Goal: Entertainment & Leisure: Consume media (video, audio)

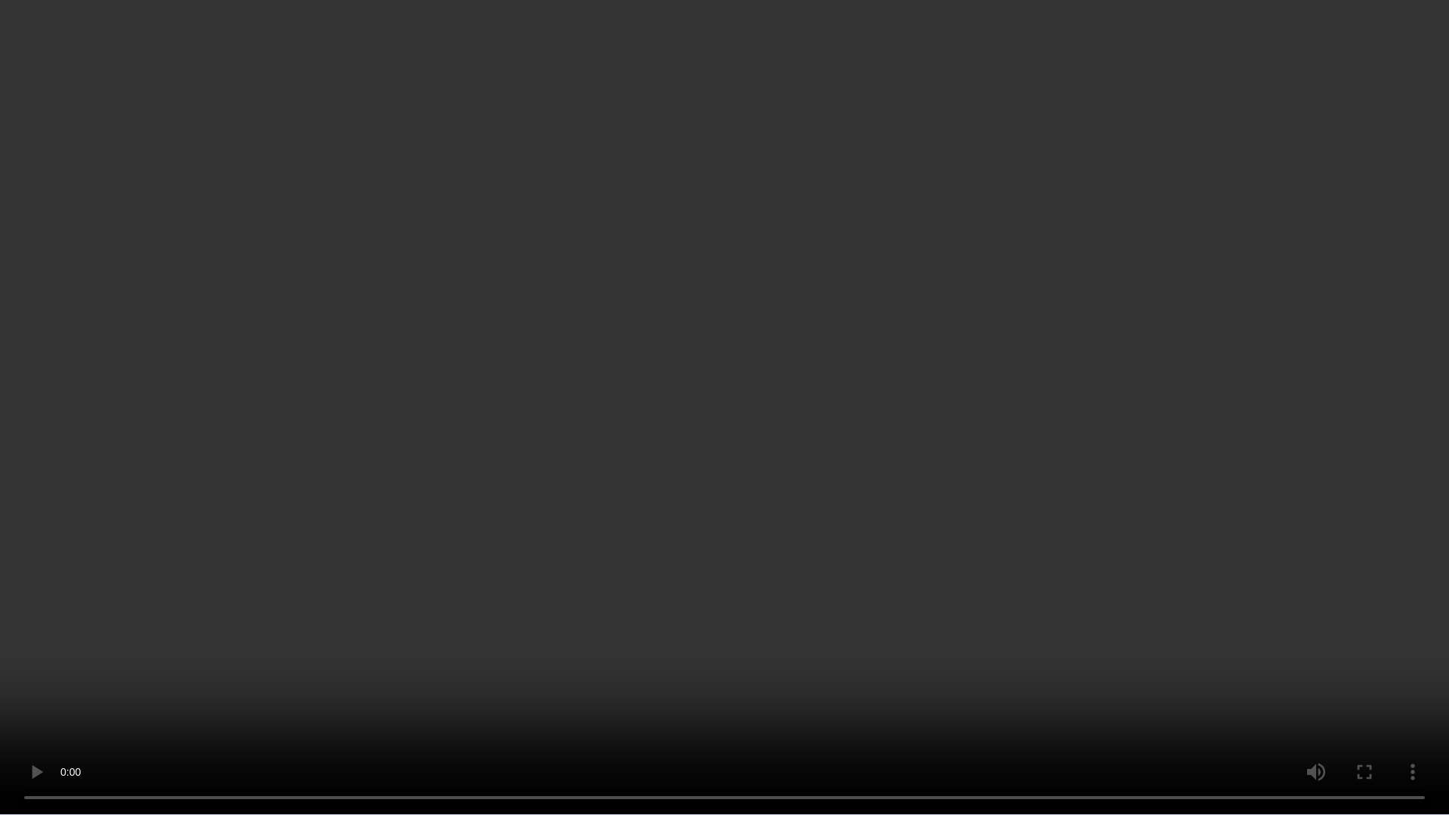
click at [1241, 510] on video at bounding box center [724, 407] width 1449 height 815
click at [952, 285] on video at bounding box center [724, 407] width 1449 height 815
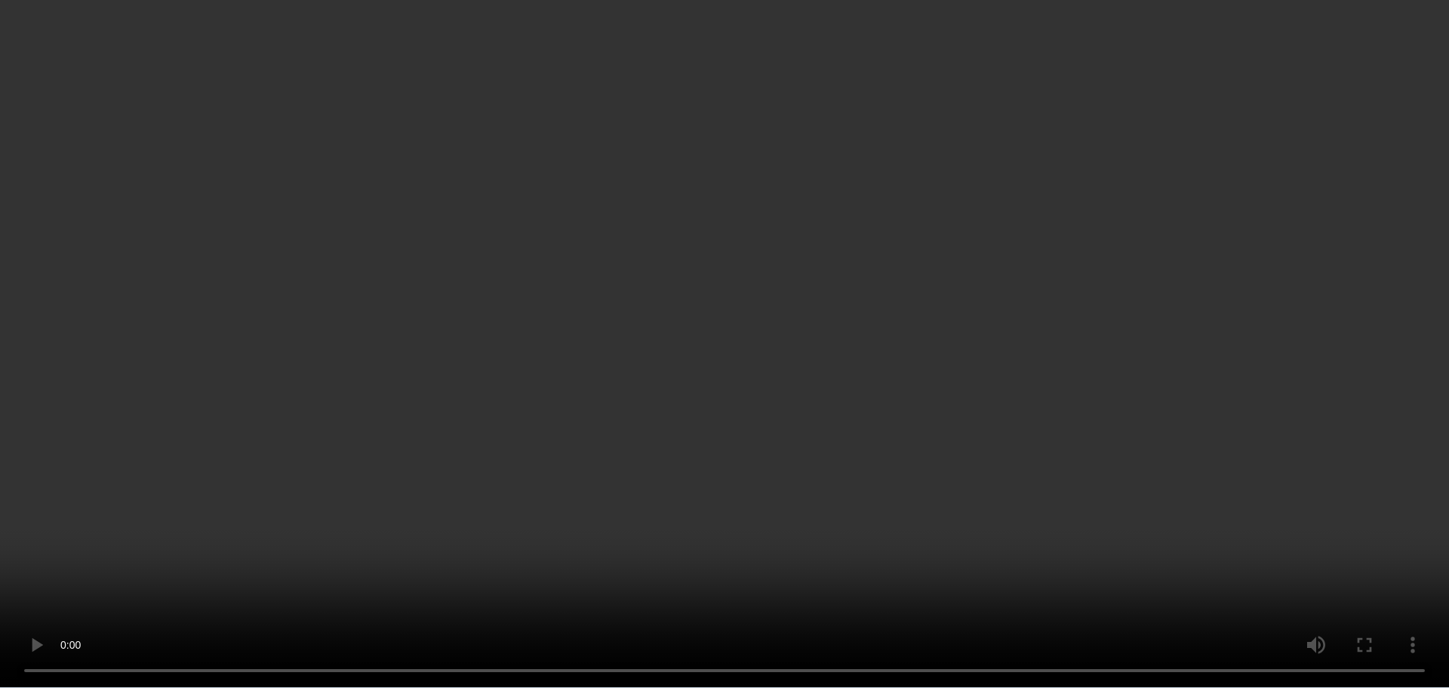
scroll to position [226, 0]
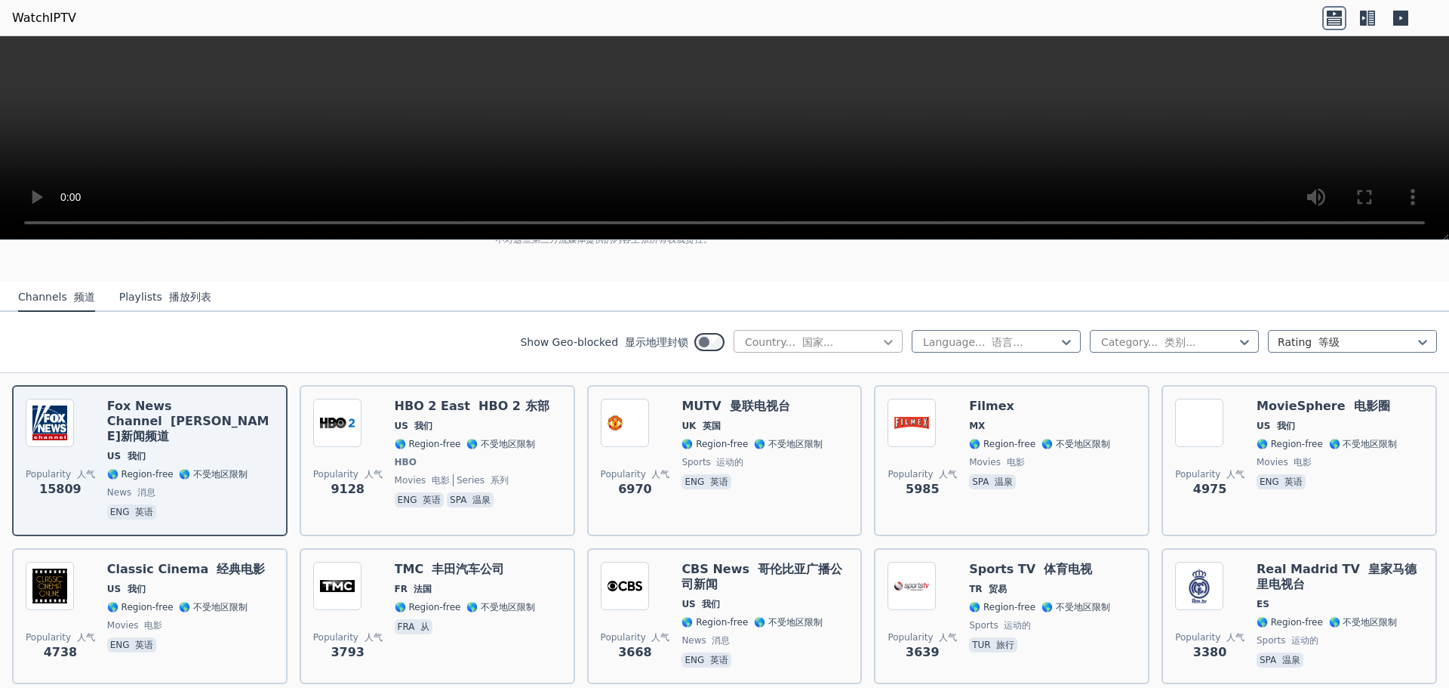
click at [884, 344] on icon at bounding box center [888, 342] width 9 height 5
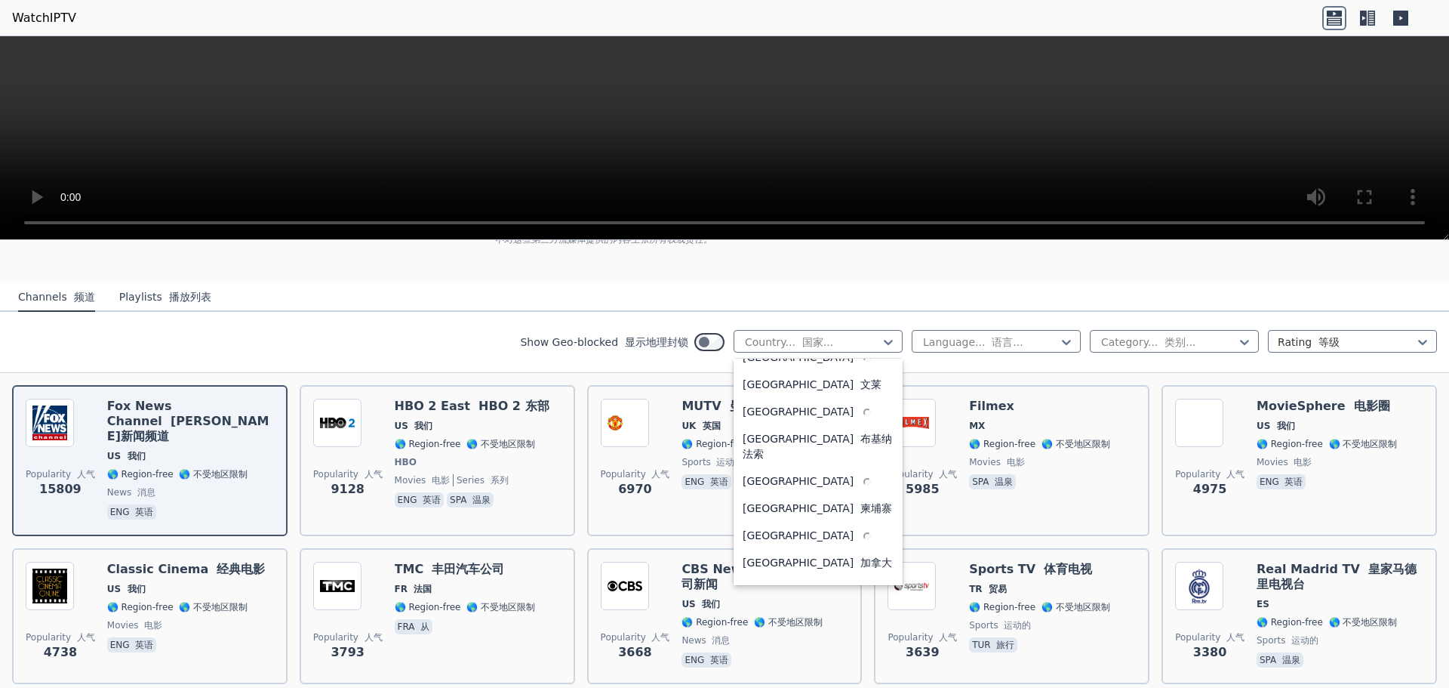
scroll to position [936, 0]
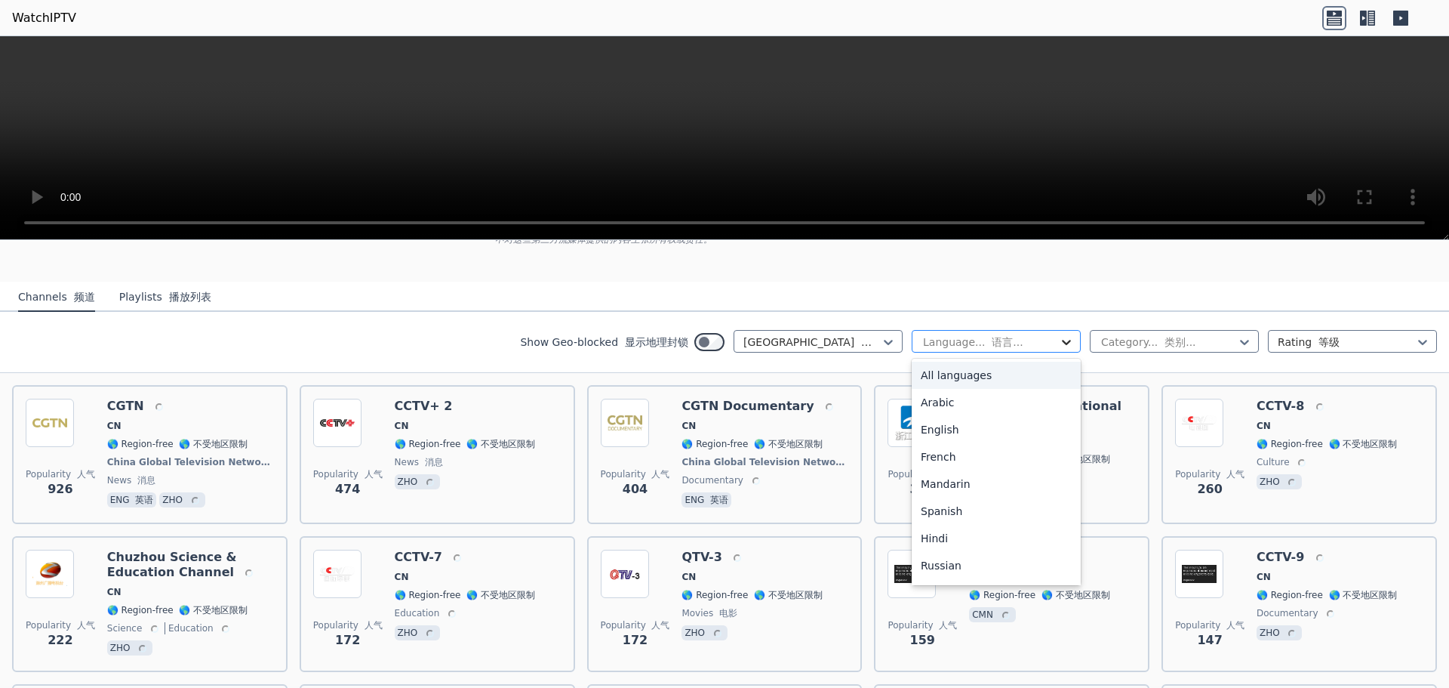
click at [1059, 343] on icon at bounding box center [1066, 341] width 15 height 15
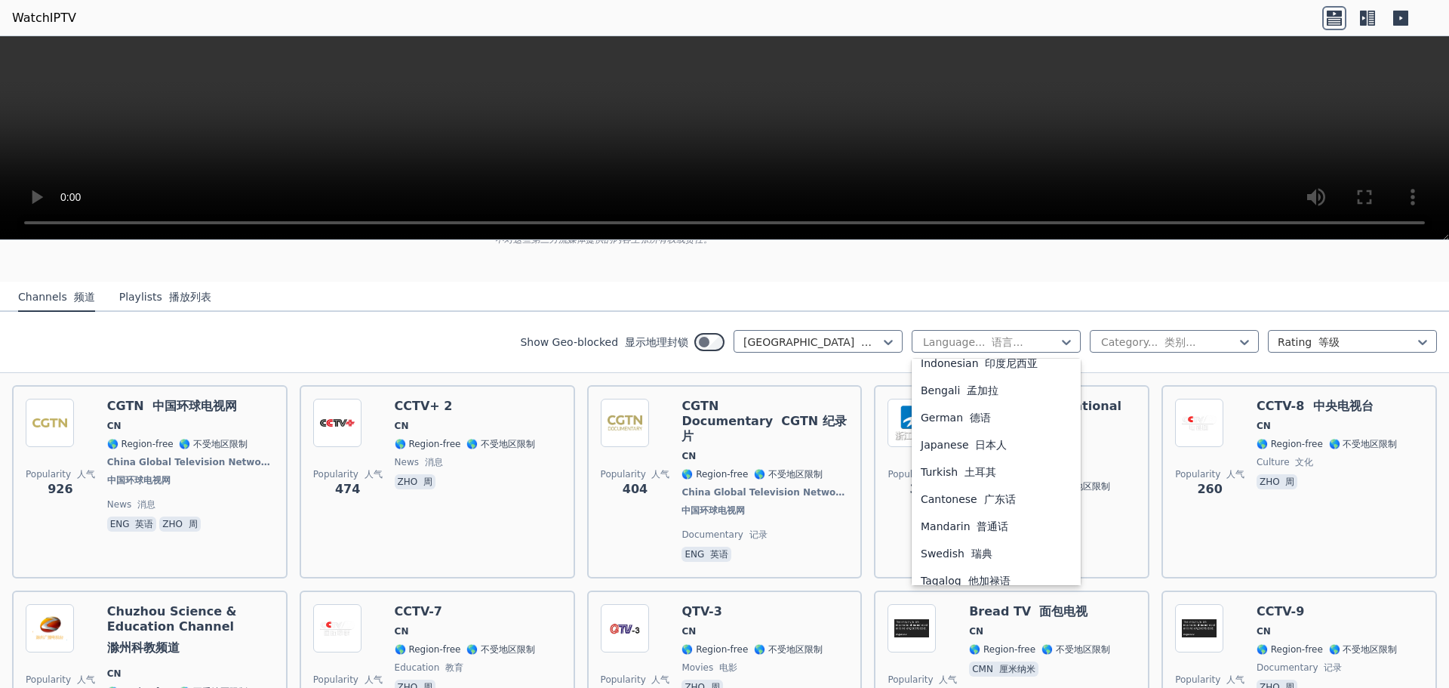
scroll to position [291, 0]
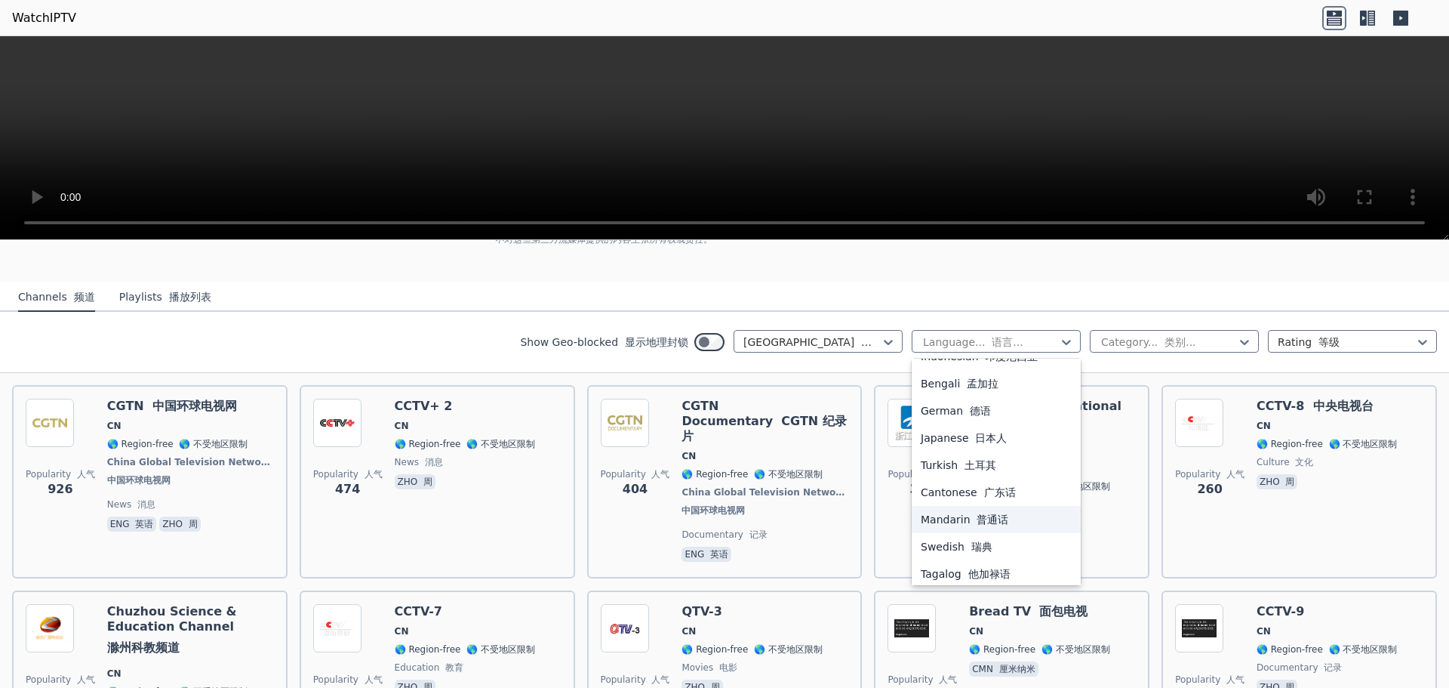
click at [977, 523] on font "普通话" at bounding box center [993, 519] width 32 height 12
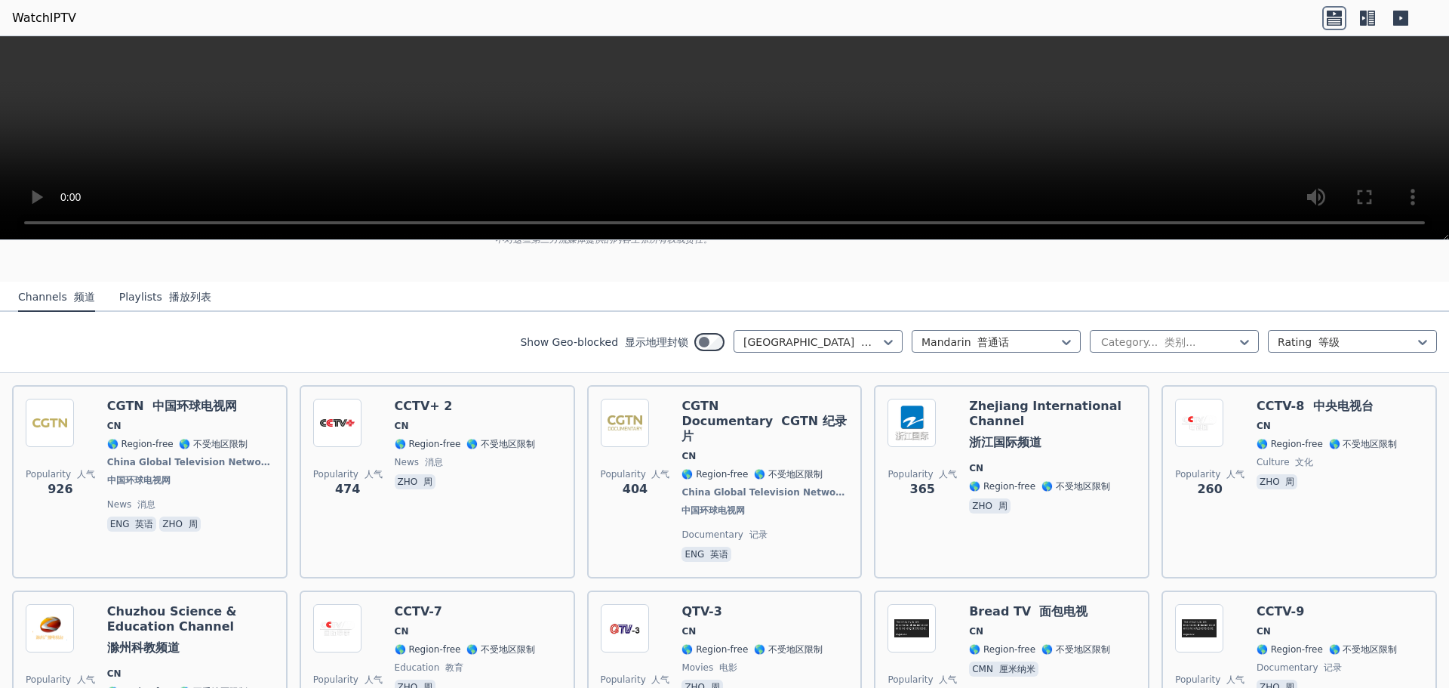
scroll to position [152, 0]
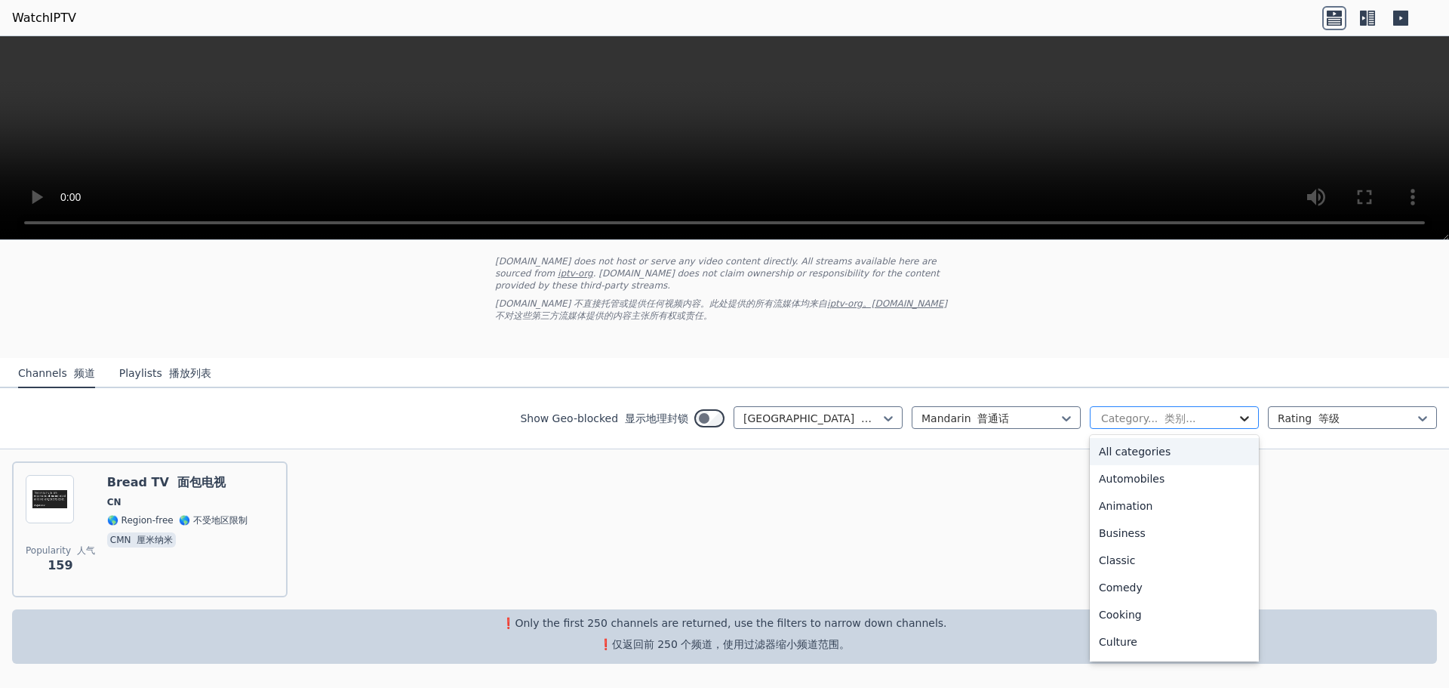
click at [1237, 417] on icon at bounding box center [1244, 418] width 15 height 15
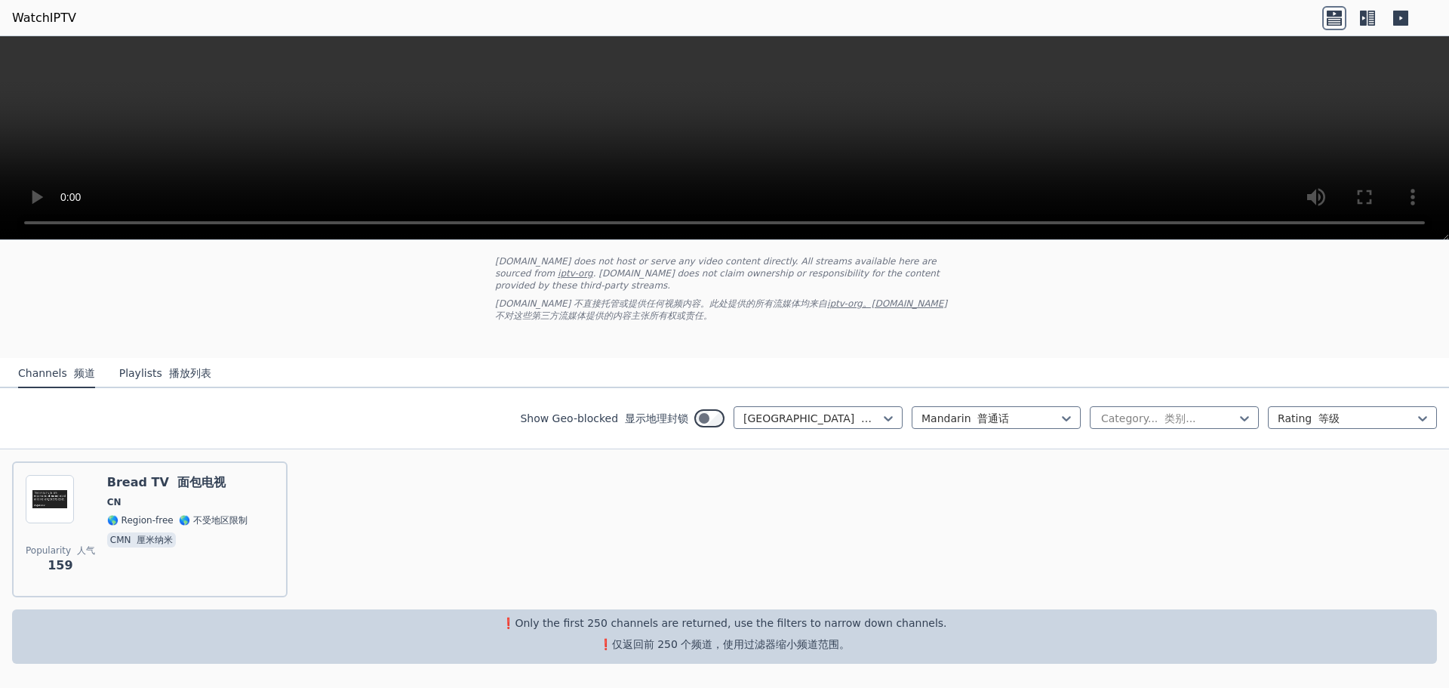
click at [1325, 378] on nav "Channels 频道 Playlists 播放列表" at bounding box center [724, 373] width 1449 height 30
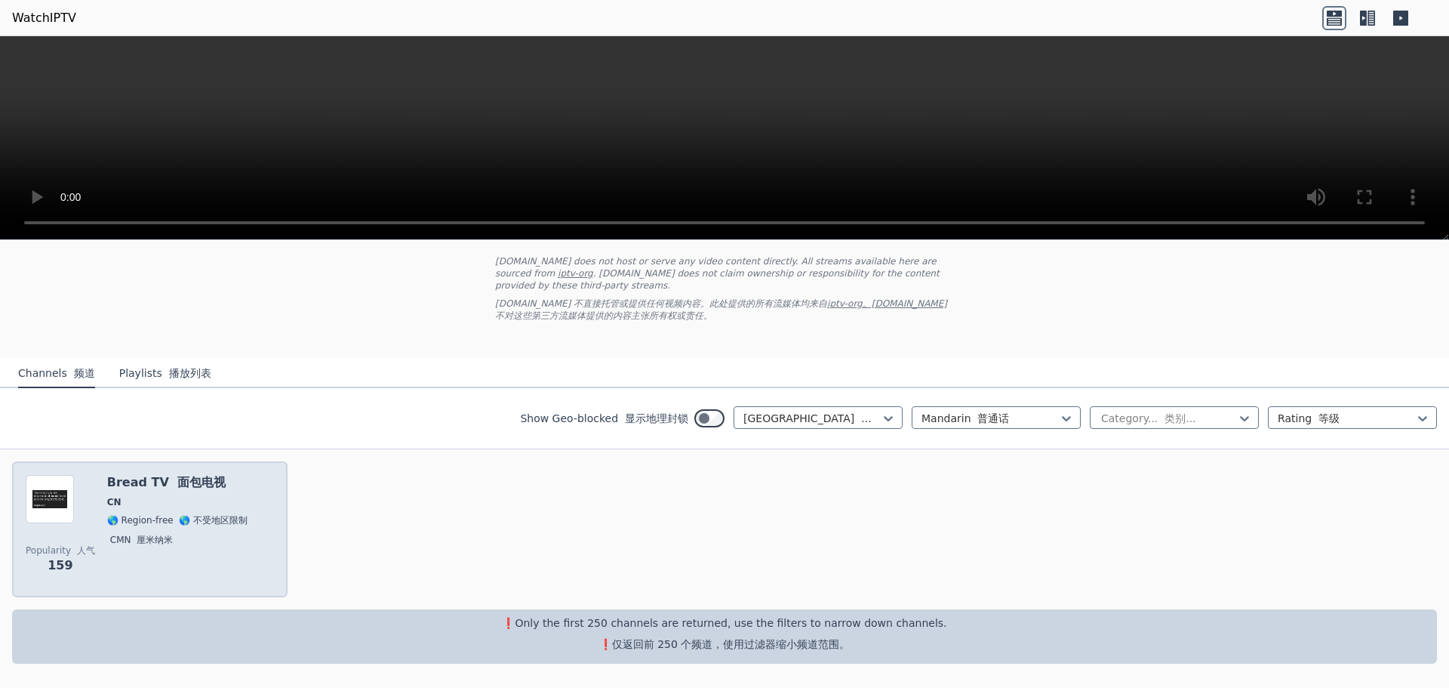
click at [200, 485] on font "面包电视" at bounding box center [201, 482] width 48 height 14
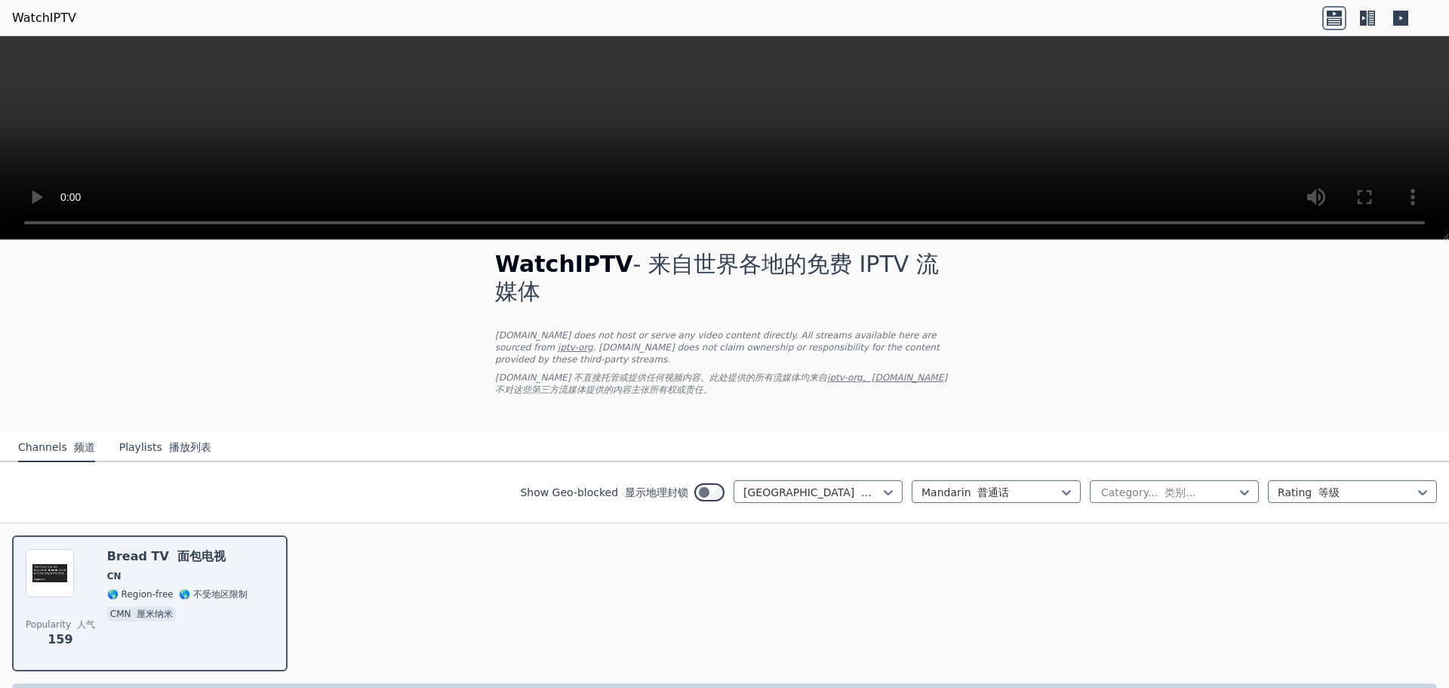
scroll to position [0, 0]
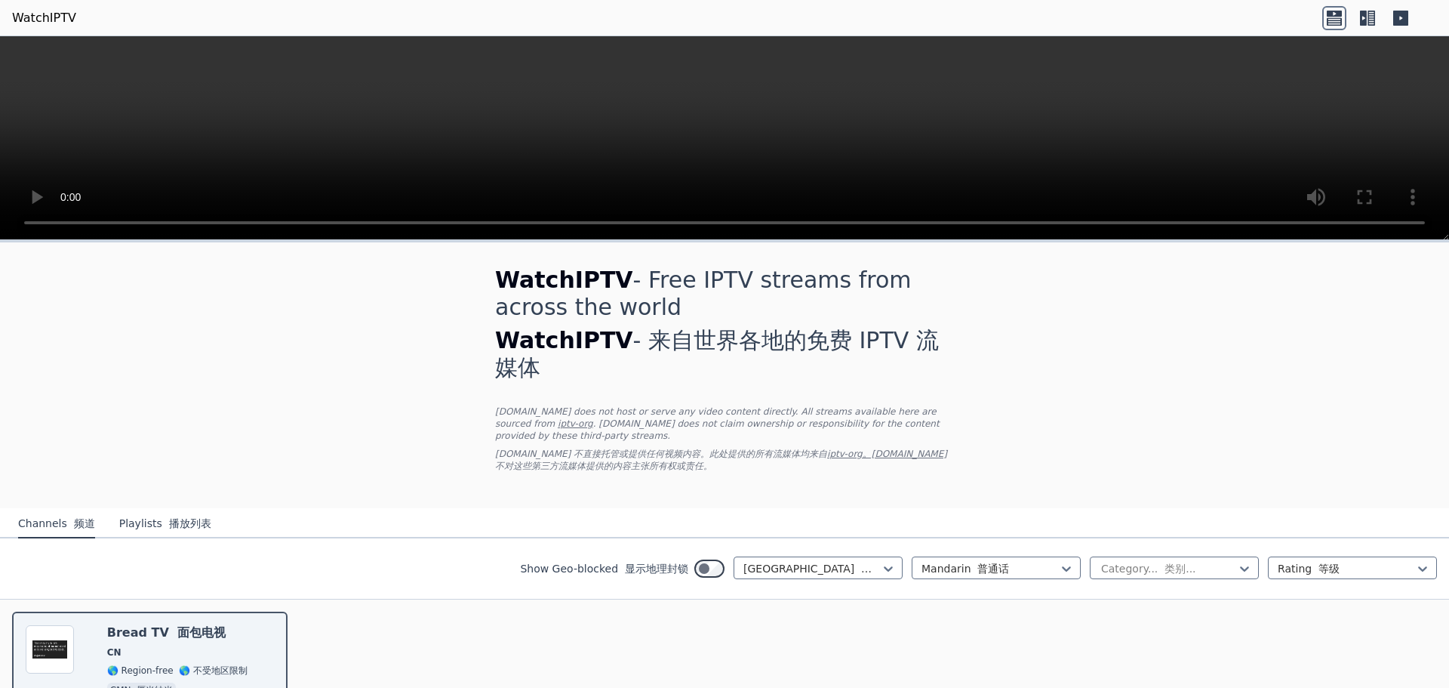
click at [170, 525] on font "播放列表" at bounding box center [190, 523] width 42 height 12
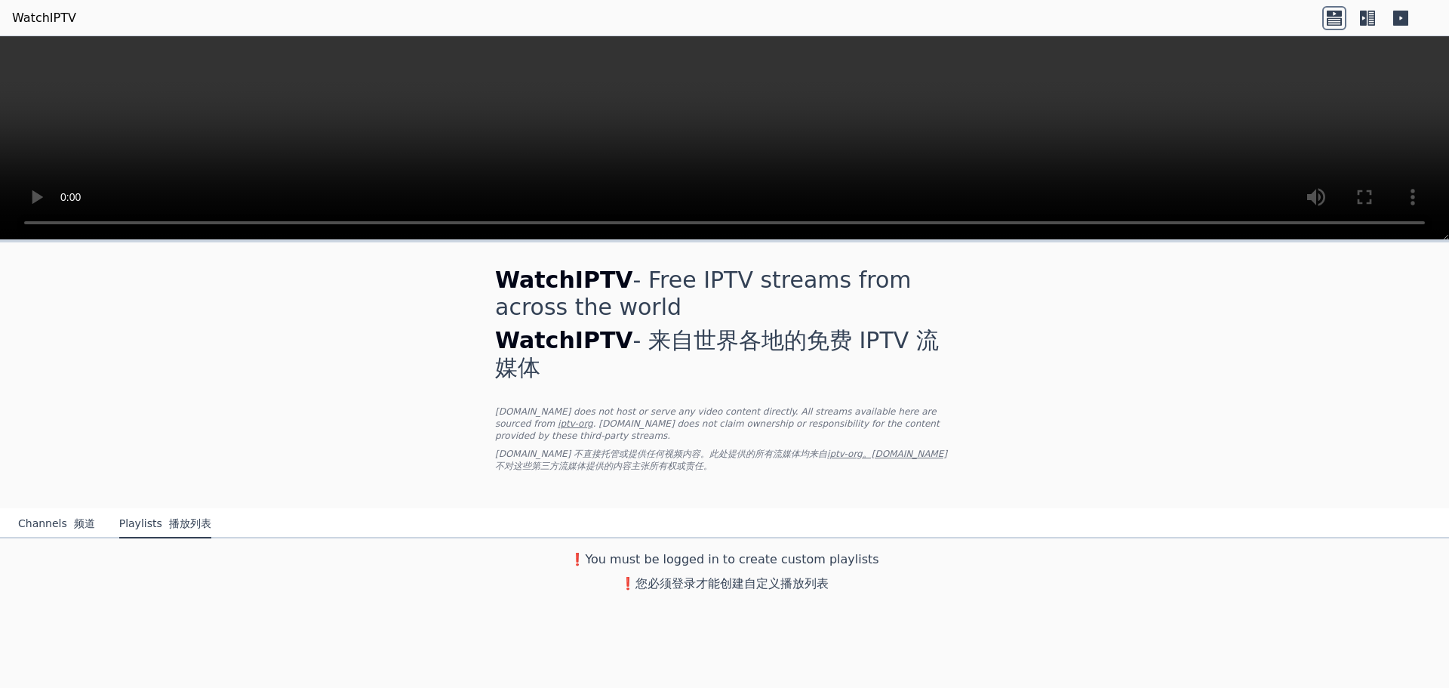
click at [54, 521] on button "Channels 频道" at bounding box center [56, 523] width 77 height 29
